Goal: Navigation & Orientation: Find specific page/section

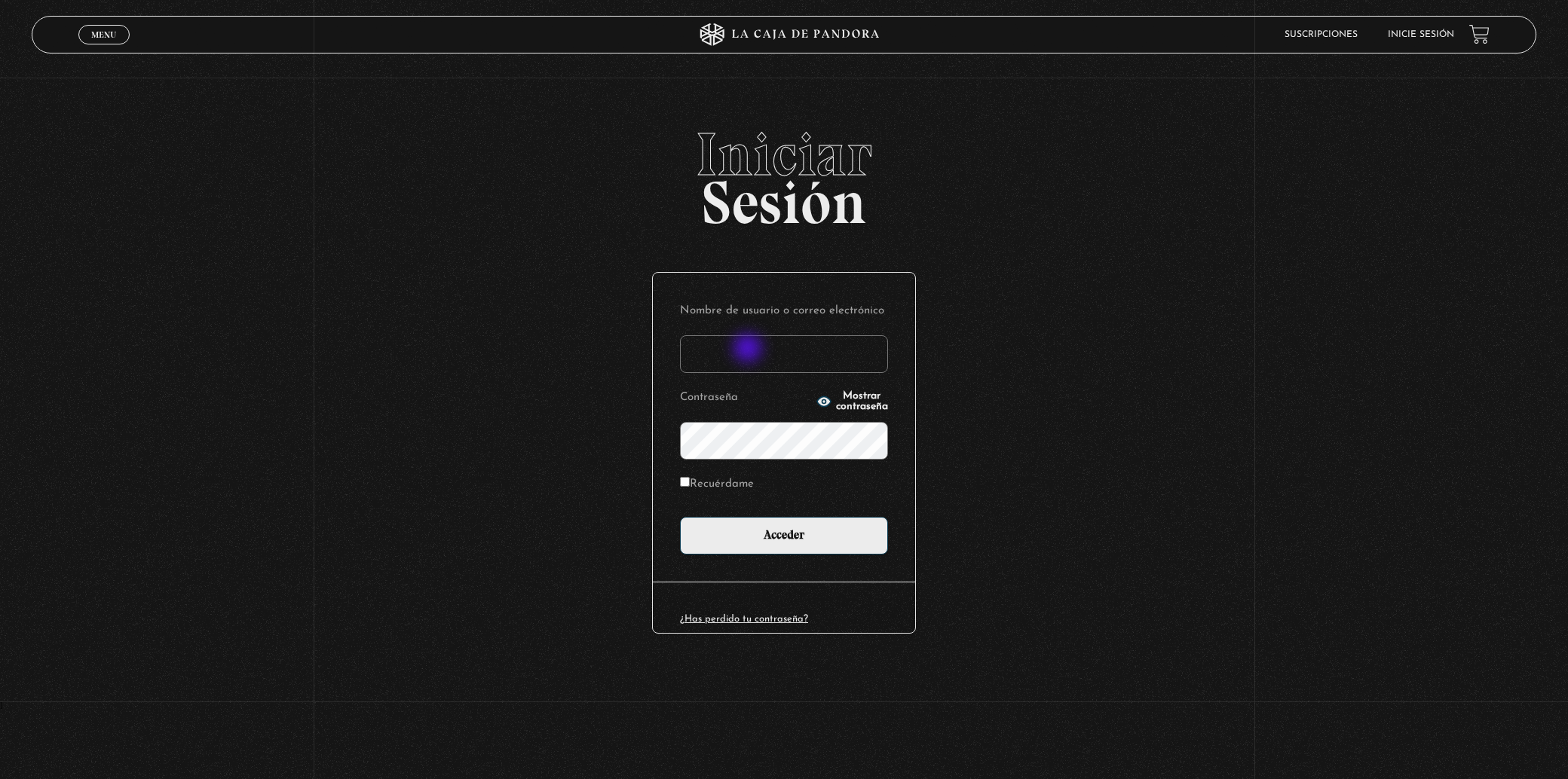
click at [749, 350] on input "Nombre de usuario o correo electrónico" at bounding box center [784, 354] width 208 height 38
click at [746, 360] on input "[PERSON_NAME][EMAIL_ADDRESS][PERSON_NAME][DOMAIN_NAME]" at bounding box center [784, 354] width 208 height 38
type input "[EMAIL_ADDRESS][DOMAIN_NAME]"
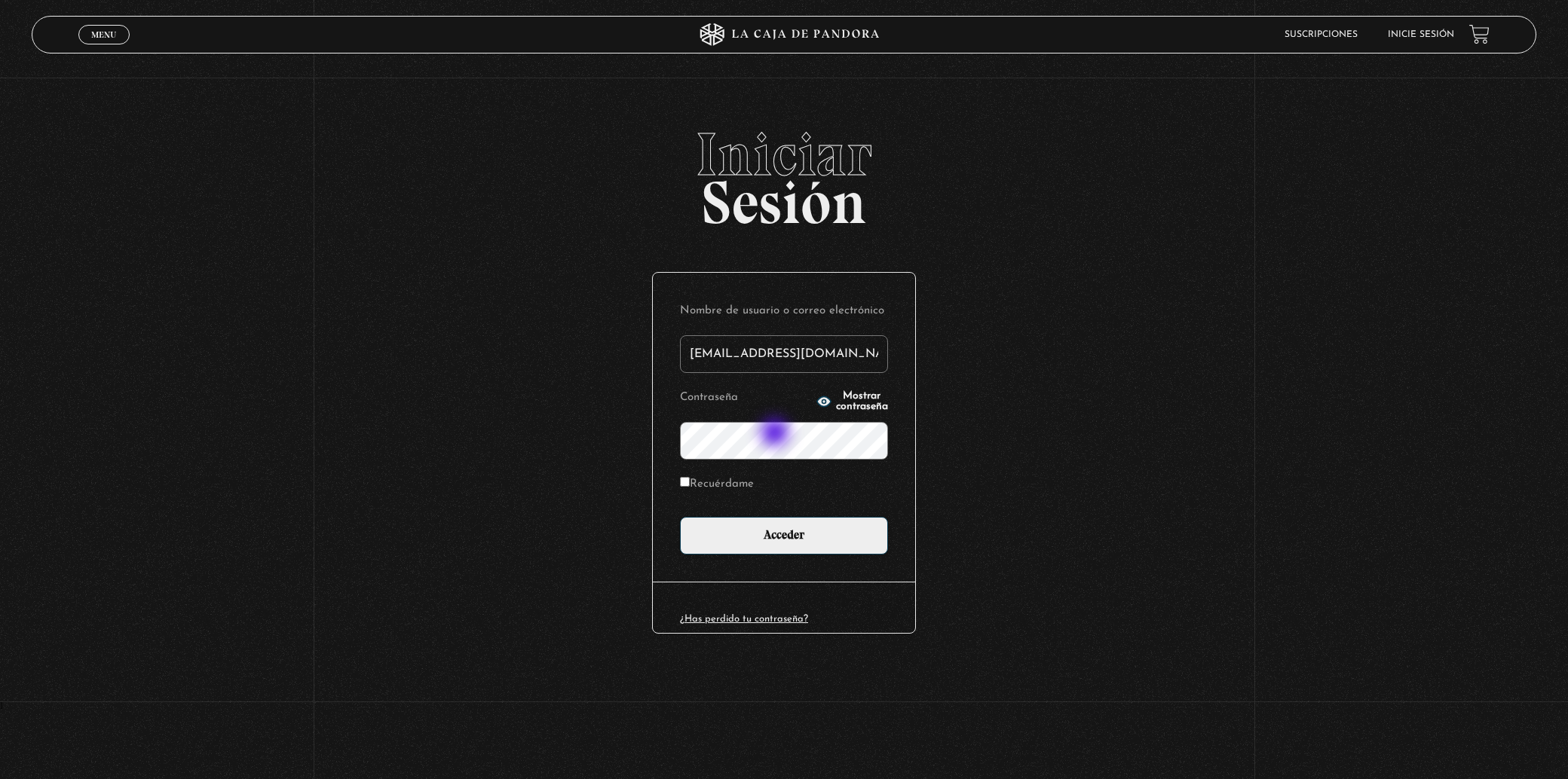
click at [680, 517] on input "Acceder" at bounding box center [784, 535] width 208 height 38
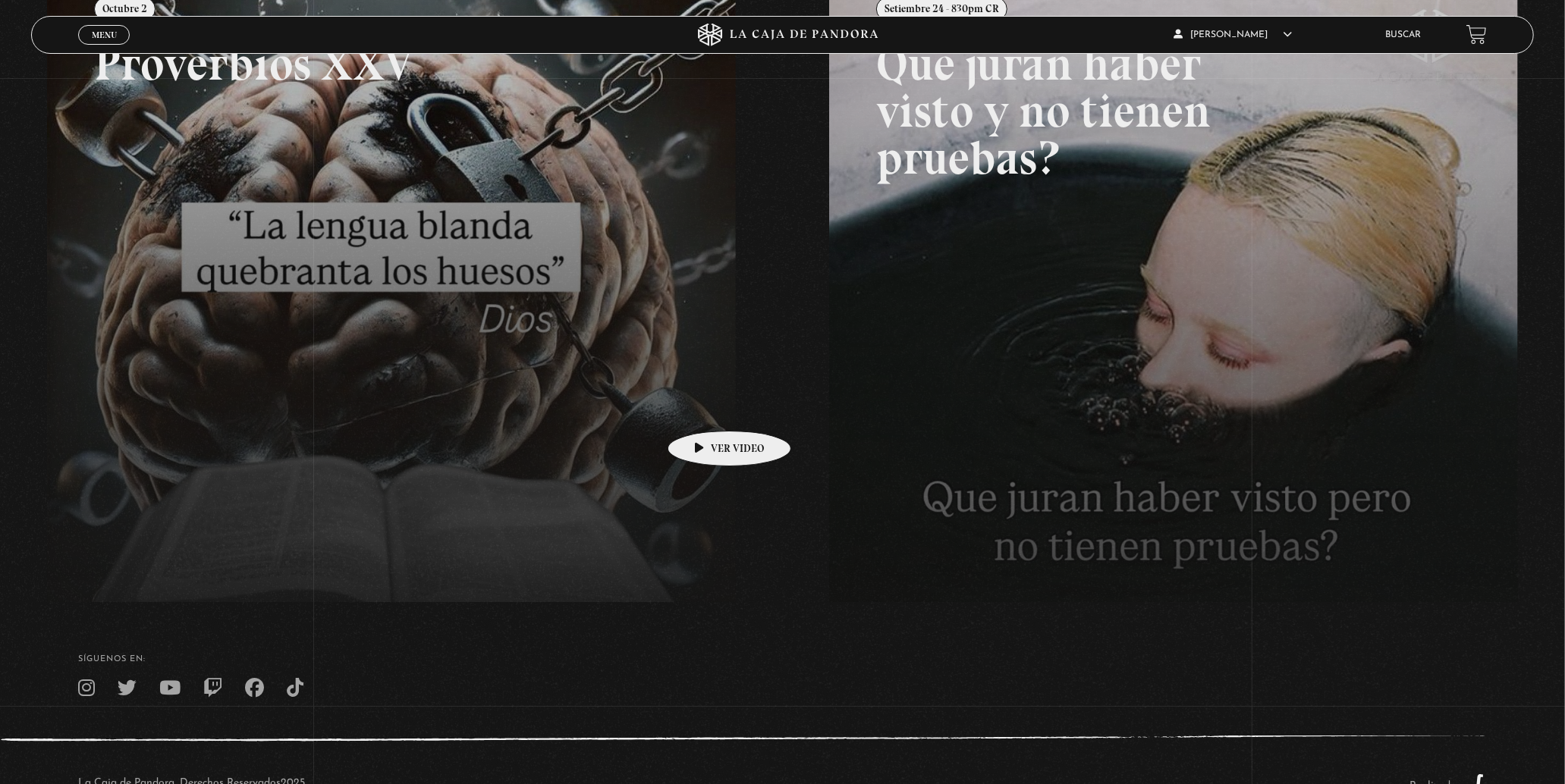
scroll to position [336, 0]
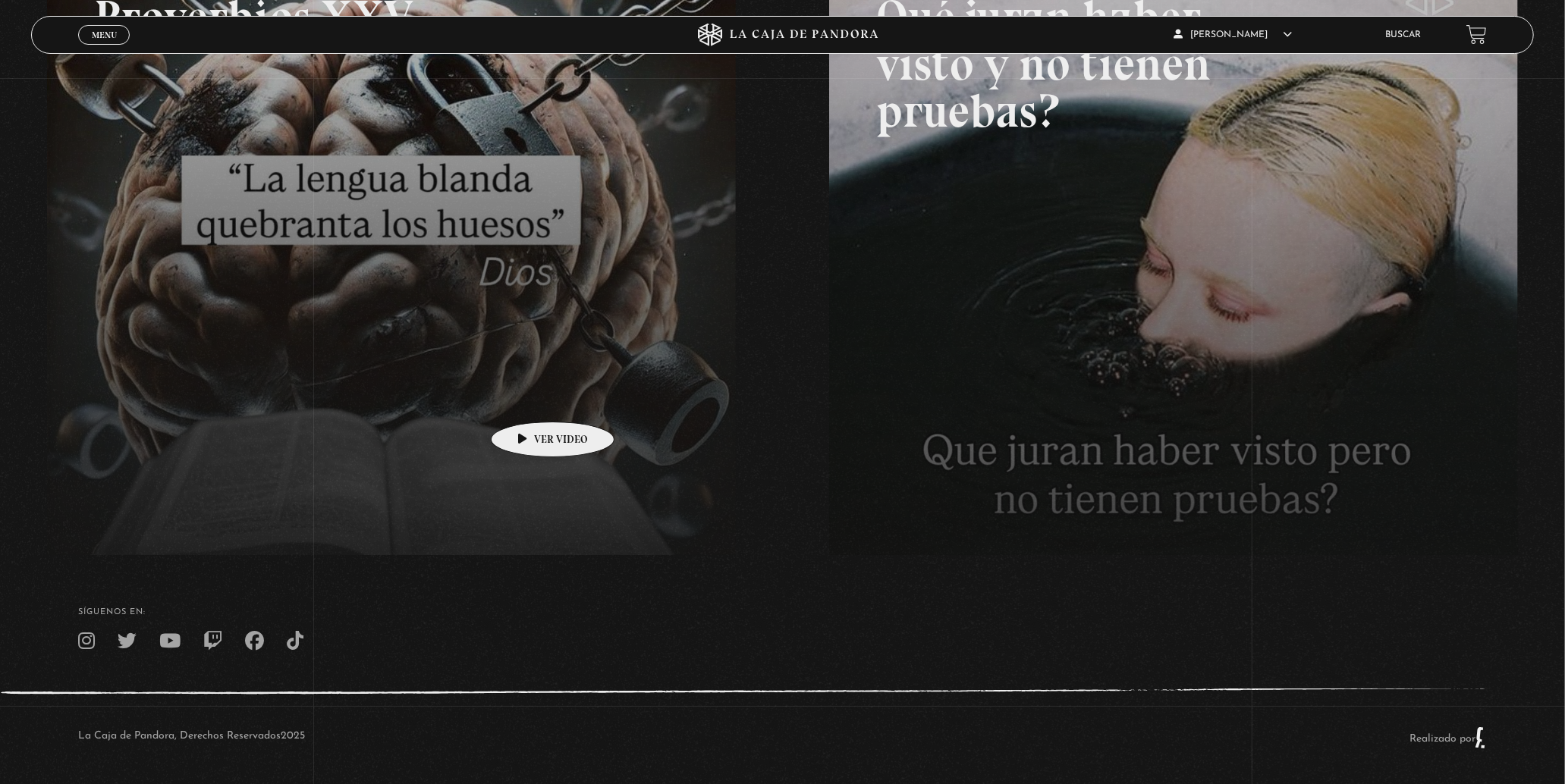
click at [529, 399] on link at bounding box center [829, 318] width 1565 height 784
